Goal: Task Accomplishment & Management: Use online tool/utility

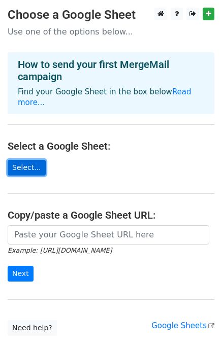
click at [18, 160] on link "Select..." at bounding box center [27, 168] width 38 height 16
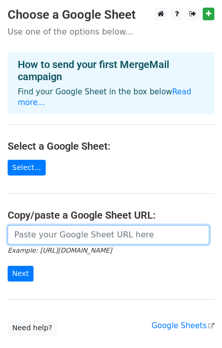
click at [43, 225] on input "url" at bounding box center [108, 234] width 201 height 19
paste input "https://docs.google.com/spreadsheets/d/1EPFNZWciH1z8uzJDbckl09y7zlJVBh0e/edit?g…"
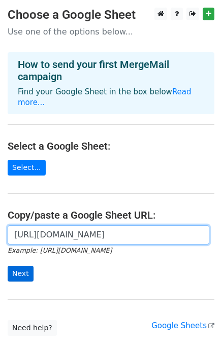
type input "https://docs.google.com/spreadsheets/d/1EPFNZWciH1z8uzJDbckl09y7zlJVBh0e/edit?g…"
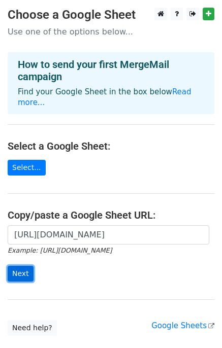
scroll to position [0, 0]
click at [25, 266] on input "Next" at bounding box center [21, 274] width 26 height 16
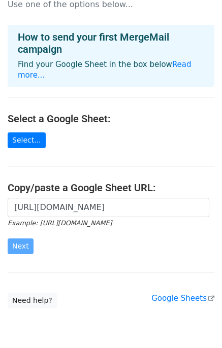
scroll to position [57, 0]
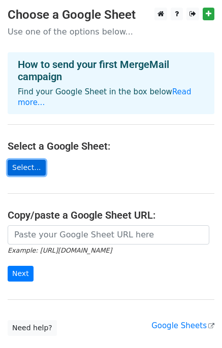
click at [26, 160] on link "Select..." at bounding box center [27, 168] width 38 height 16
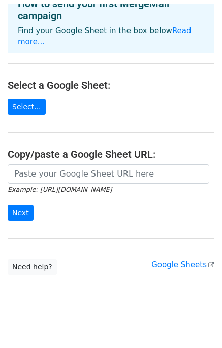
scroll to position [57, 0]
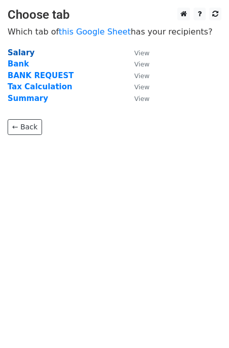
click at [26, 56] on strong "Salary" at bounding box center [21, 52] width 27 height 9
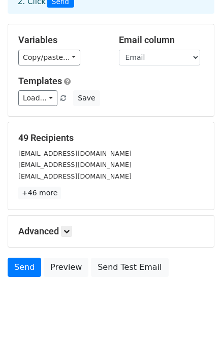
scroll to position [72, 0]
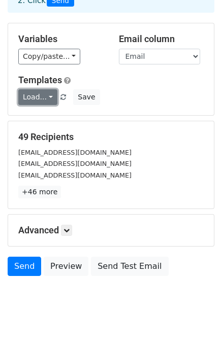
click at [48, 98] on link "Load..." at bounding box center [37, 97] width 39 height 16
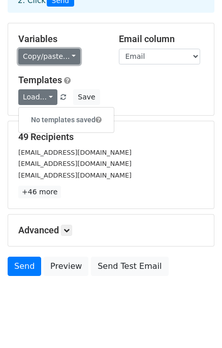
click at [66, 58] on link "Copy/paste..." at bounding box center [49, 57] width 62 height 16
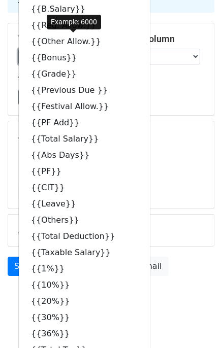
scroll to position [0, 0]
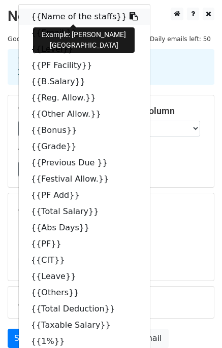
click at [129, 14] on icon at bounding box center [133, 16] width 8 height 8
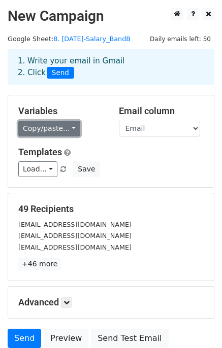
click at [69, 128] on link "Copy/paste..." at bounding box center [49, 129] width 62 height 16
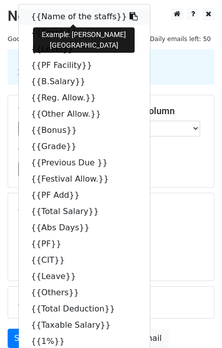
click at [129, 17] on icon at bounding box center [133, 16] width 8 height 8
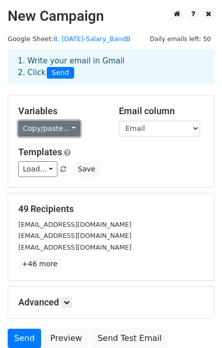
click at [68, 128] on link "Copy/paste..." at bounding box center [49, 129] width 62 height 16
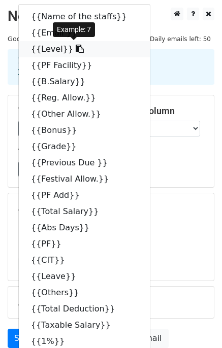
click at [76, 46] on icon at bounding box center [80, 49] width 8 height 8
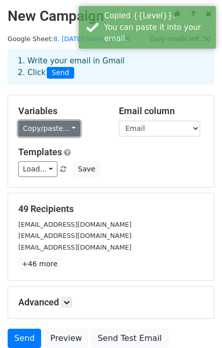
click at [67, 129] on link "Copy/paste..." at bounding box center [49, 129] width 62 height 16
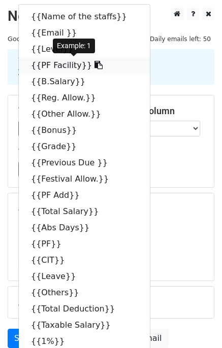
click at [94, 67] on icon at bounding box center [98, 65] width 8 height 8
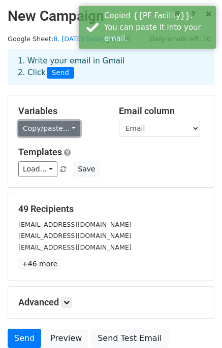
click at [69, 129] on link "Copy/paste..." at bounding box center [49, 129] width 62 height 16
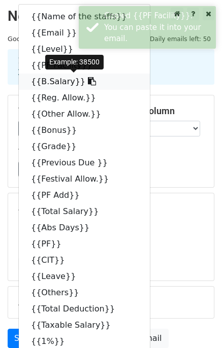
click at [88, 79] on icon at bounding box center [92, 81] width 8 height 8
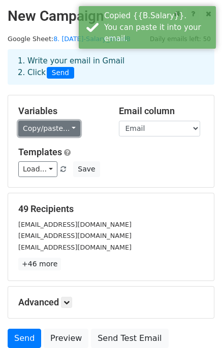
click at [69, 129] on link "Copy/paste..." at bounding box center [49, 129] width 62 height 16
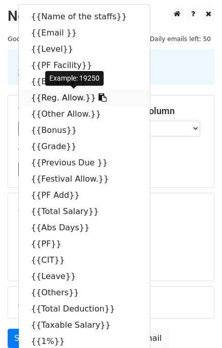
click at [98, 96] on icon at bounding box center [102, 97] width 8 height 8
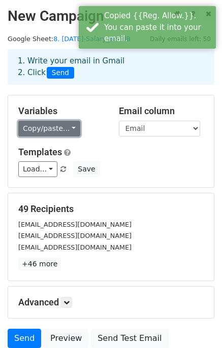
click at [67, 127] on link "Copy/paste..." at bounding box center [49, 129] width 62 height 16
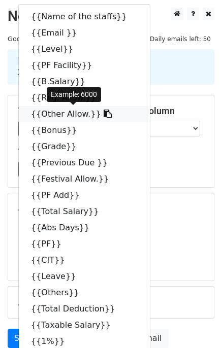
click at [103, 115] on icon at bounding box center [107, 114] width 8 height 8
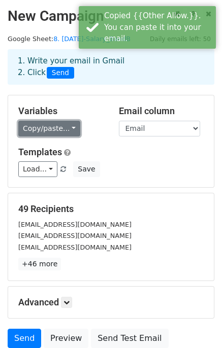
click at [68, 128] on link "Copy/paste..." at bounding box center [49, 129] width 62 height 16
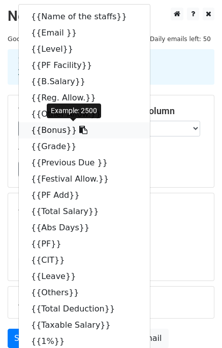
click at [79, 129] on icon at bounding box center [83, 130] width 8 height 8
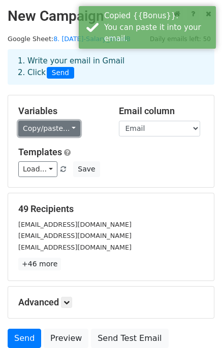
click at [67, 127] on link "Copy/paste..." at bounding box center [49, 129] width 62 height 16
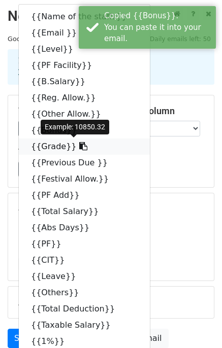
click at [79, 146] on icon at bounding box center [83, 146] width 8 height 8
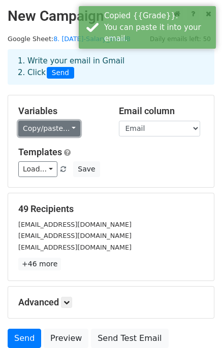
click at [67, 126] on link "Copy/paste..." at bounding box center [49, 129] width 62 height 16
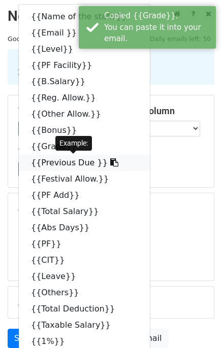
click at [110, 165] on icon at bounding box center [114, 162] width 8 height 8
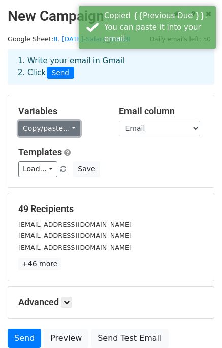
click at [68, 126] on link "Copy/paste..." at bounding box center [49, 129] width 62 height 16
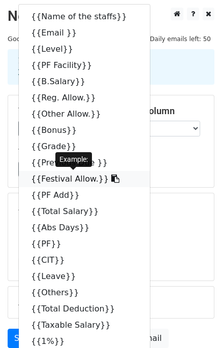
click at [111, 179] on icon at bounding box center [115, 178] width 8 height 8
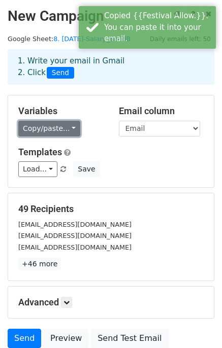
click at [68, 128] on link "Copy/paste..." at bounding box center [49, 129] width 62 height 16
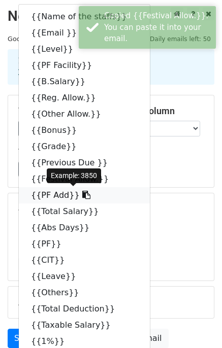
click at [82, 195] on icon at bounding box center [86, 195] width 8 height 8
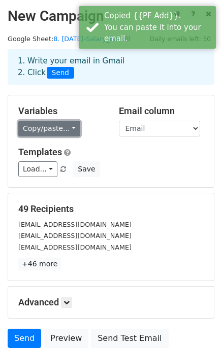
click at [69, 127] on link "Copy/paste..." at bounding box center [49, 129] width 62 height 16
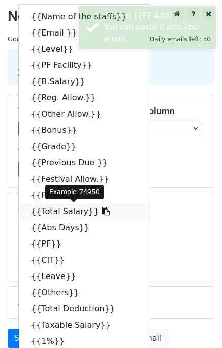
click at [101, 209] on icon at bounding box center [105, 211] width 8 height 8
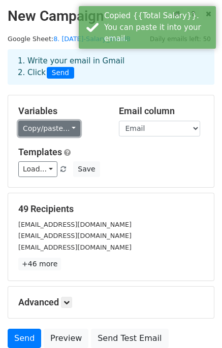
click at [69, 127] on link "Copy/paste..." at bounding box center [49, 129] width 62 height 16
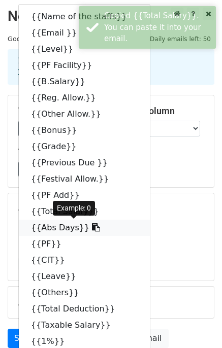
click at [92, 227] on icon at bounding box center [96, 227] width 8 height 8
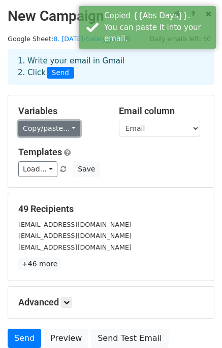
click at [69, 127] on link "Copy/paste..." at bounding box center [49, 129] width 62 height 16
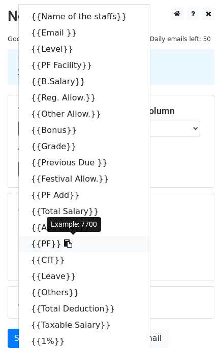
click at [64, 243] on icon at bounding box center [68, 243] width 8 height 8
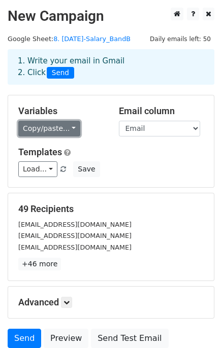
click at [67, 127] on link "Copy/paste..." at bounding box center [49, 129] width 62 height 16
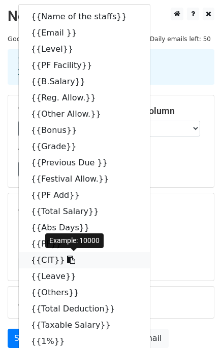
click at [67, 259] on icon at bounding box center [71, 260] width 8 height 8
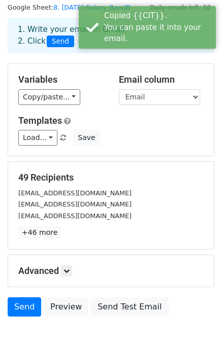
scroll to position [32, 0]
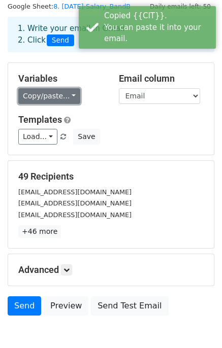
click at [70, 93] on link "Copy/paste..." at bounding box center [49, 96] width 62 height 16
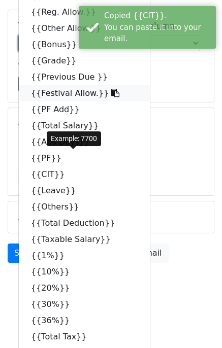
scroll to position [102, 0]
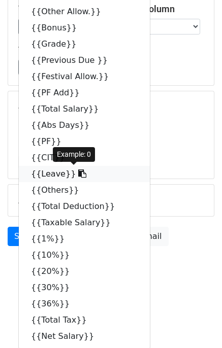
click at [78, 175] on icon at bounding box center [82, 173] width 8 height 8
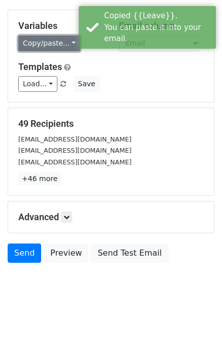
click at [65, 43] on link "Copy/paste..." at bounding box center [49, 43] width 62 height 16
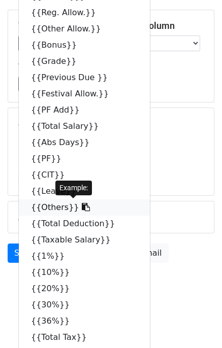
click at [82, 207] on icon at bounding box center [86, 207] width 8 height 8
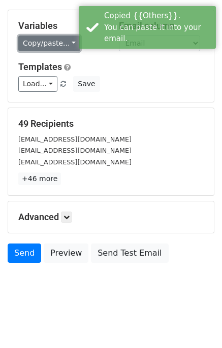
click at [69, 40] on link "Copy/paste..." at bounding box center [49, 43] width 62 height 16
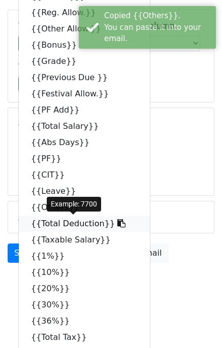
click at [117, 223] on icon at bounding box center [121, 223] width 8 height 8
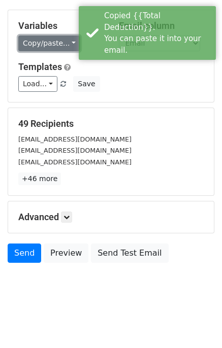
click at [67, 43] on link "Copy/paste..." at bounding box center [49, 43] width 62 height 16
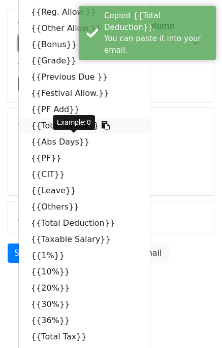
scroll to position [102, 0]
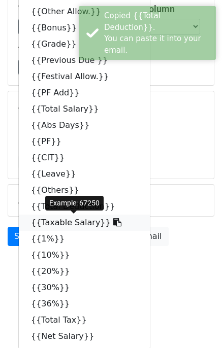
click at [113, 224] on icon at bounding box center [117, 222] width 8 height 8
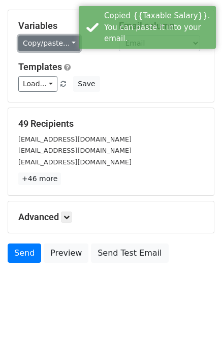
click at [67, 44] on link "Copy/paste..." at bounding box center [49, 43] width 62 height 16
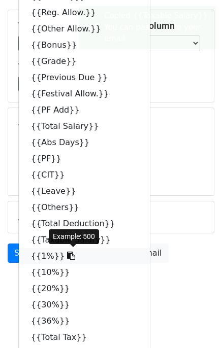
click at [67, 254] on icon at bounding box center [71, 256] width 8 height 8
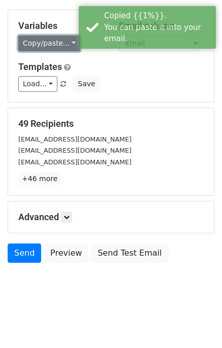
click at [69, 42] on link "Copy/paste..." at bounding box center [49, 43] width 62 height 16
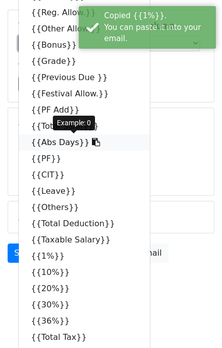
scroll to position [102, 0]
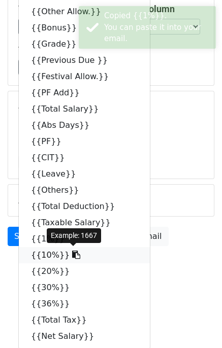
click at [72, 251] on icon at bounding box center [76, 255] width 8 height 8
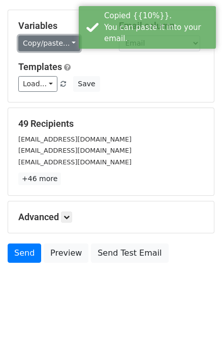
click at [64, 42] on link "Copy/paste..." at bounding box center [49, 43] width 62 height 16
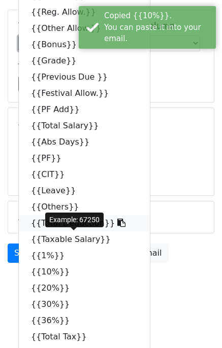
scroll to position [102, 0]
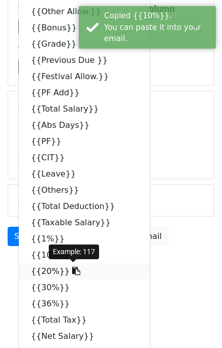
click at [72, 273] on icon at bounding box center [76, 271] width 8 height 8
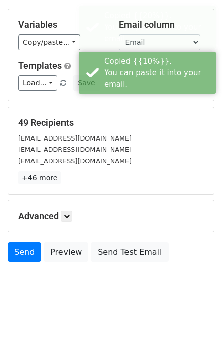
scroll to position [85, 0]
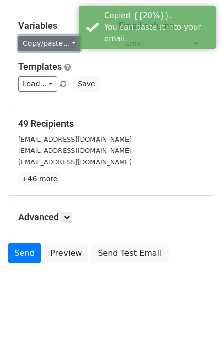
click at [64, 37] on link "Copy/paste..." at bounding box center [49, 43] width 62 height 16
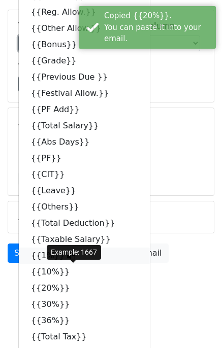
scroll to position [102, 0]
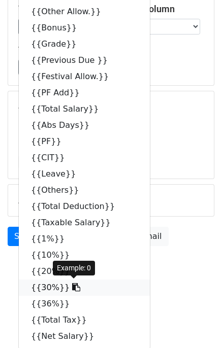
click at [72, 285] on icon at bounding box center [76, 287] width 8 height 8
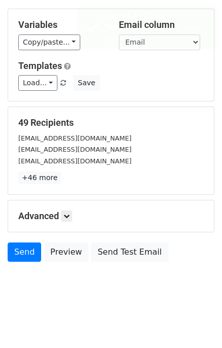
scroll to position [85, 0]
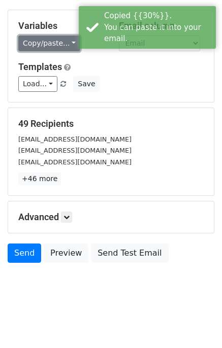
click at [69, 43] on link "Copy/paste..." at bounding box center [49, 43] width 62 height 16
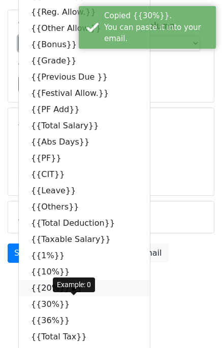
scroll to position [102, 0]
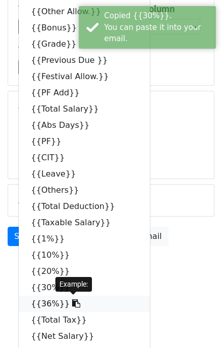
click at [72, 306] on icon at bounding box center [76, 303] width 8 height 8
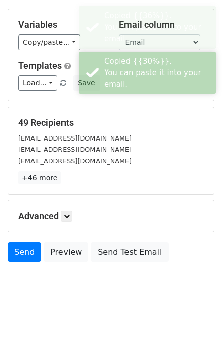
scroll to position [85, 0]
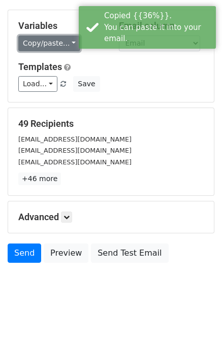
click at [68, 45] on link "Copy/paste..." at bounding box center [49, 43] width 62 height 16
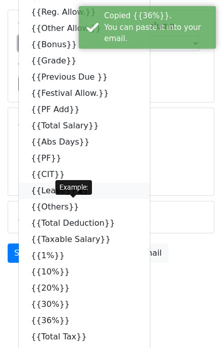
scroll to position [102, 0]
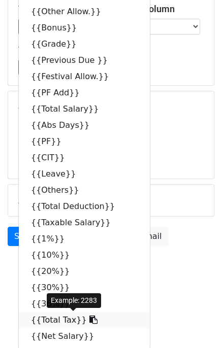
click at [89, 319] on icon at bounding box center [93, 319] width 8 height 8
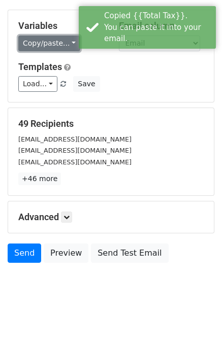
click at [67, 38] on link "Copy/paste..." at bounding box center [49, 43] width 62 height 16
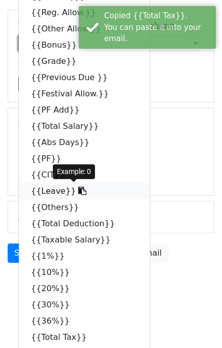
scroll to position [102, 0]
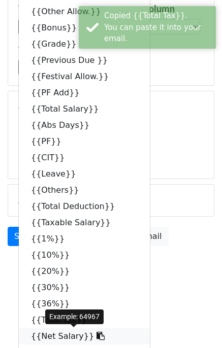
click at [96, 338] on icon at bounding box center [100, 336] width 8 height 8
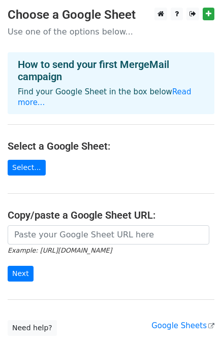
scroll to position [57, 0]
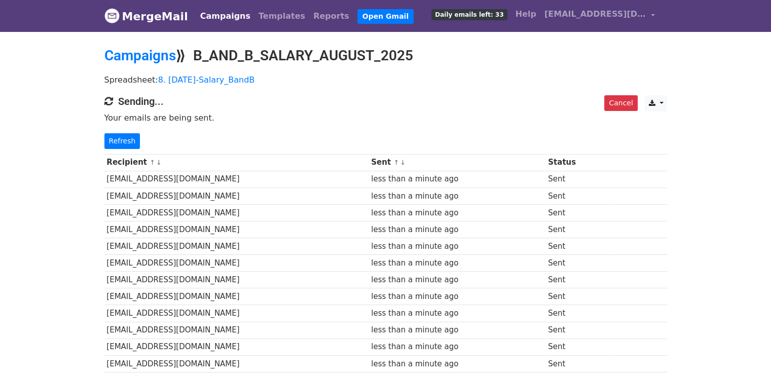
scroll to position [14, 0]
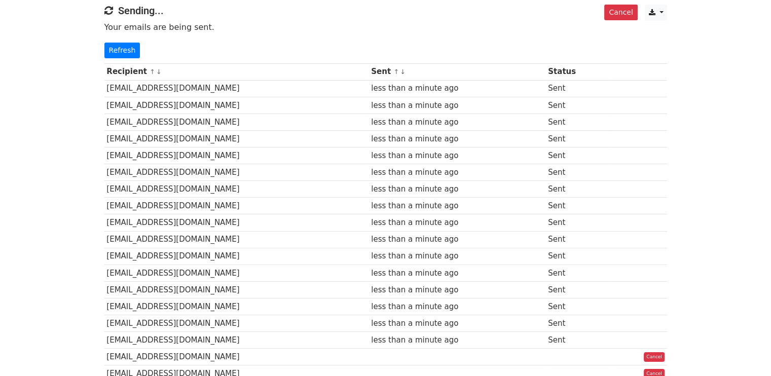
scroll to position [0, 0]
